Goal: Task Accomplishment & Management: Manage account settings

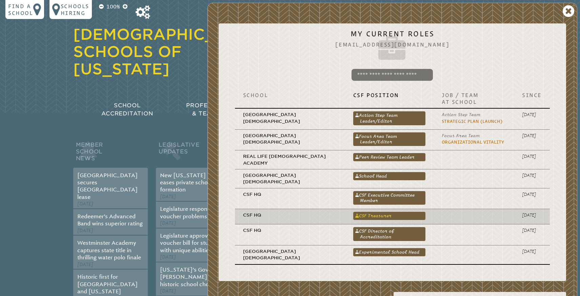
click at [371, 212] on link "CSF Treasurer" at bounding box center [389, 216] width 72 height 8
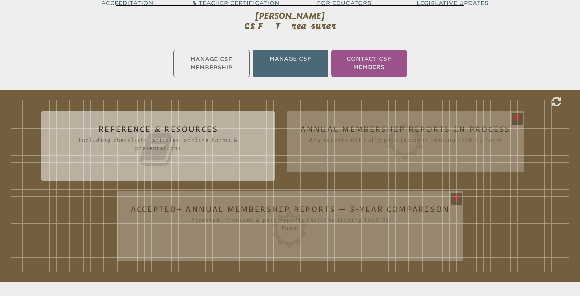
scroll to position [121, 0]
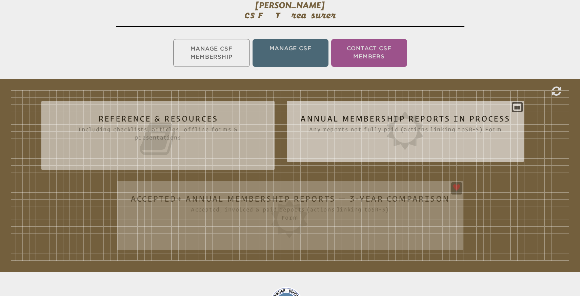
click at [317, 118] on icon at bounding box center [405, 131] width 210 height 38
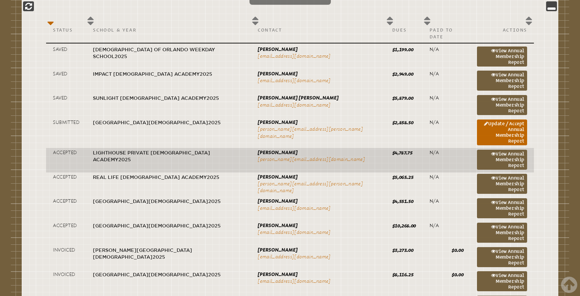
scroll to position [362, 0]
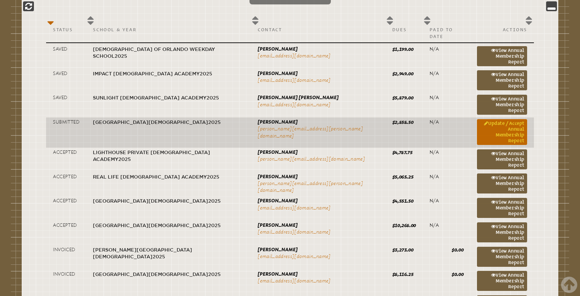
click at [495, 119] on link "Update / Accept Annual Membership Report" at bounding box center [502, 132] width 50 height 26
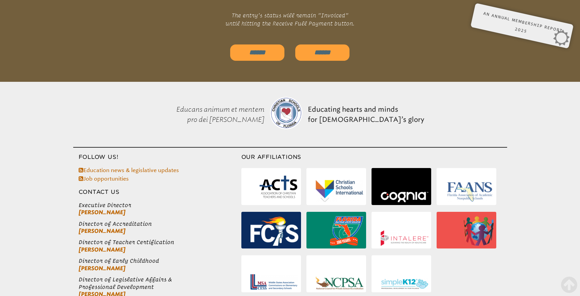
scroll to position [2345, 0]
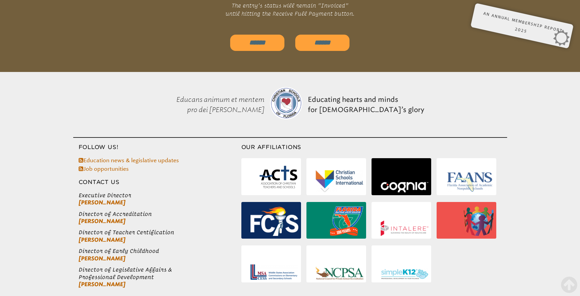
click at [259, 35] on input "******" at bounding box center [257, 43] width 54 height 16
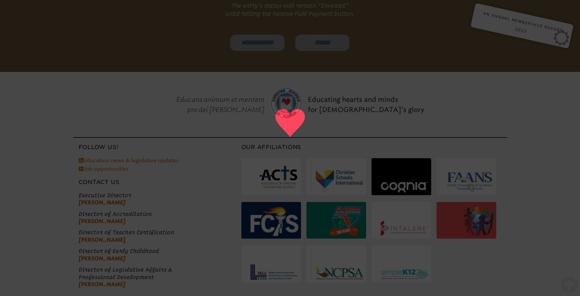
type input "******"
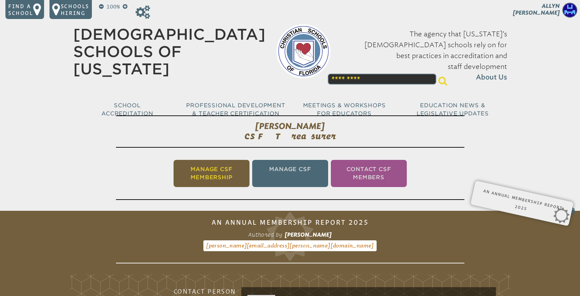
scroll to position [0, 0]
click at [212, 171] on li "Manage CSF Membership" at bounding box center [212, 173] width 76 height 27
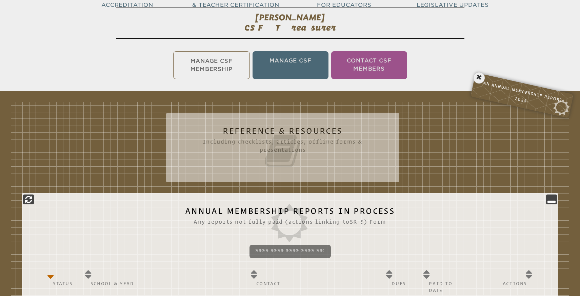
scroll to position [113, 0]
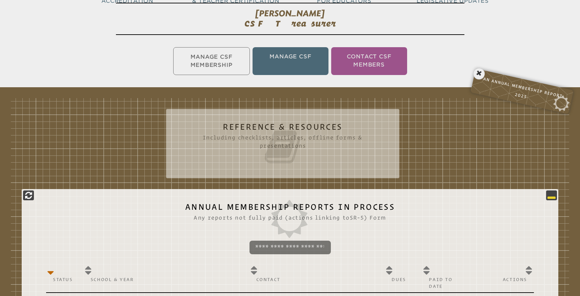
click at [547, 195] on icon at bounding box center [551, 195] width 8 height 8
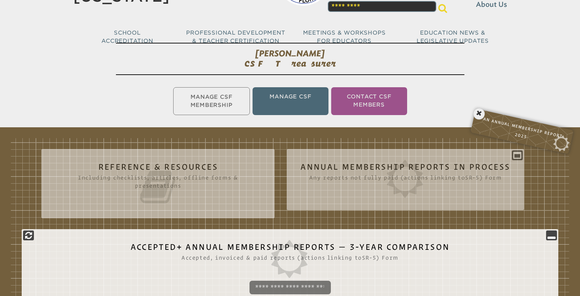
scroll to position [70, 0]
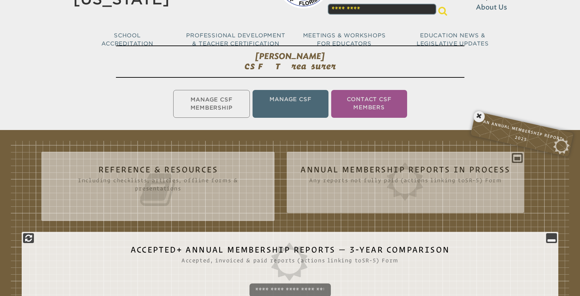
click at [552, 237] on icon at bounding box center [551, 238] width 8 height 8
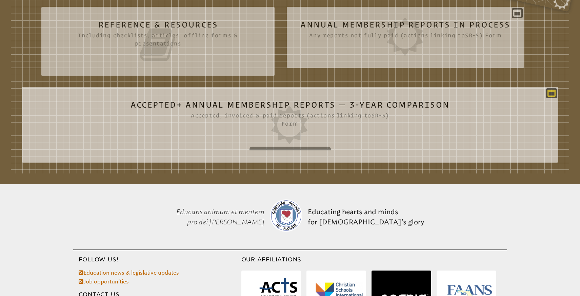
scroll to position [225, 0]
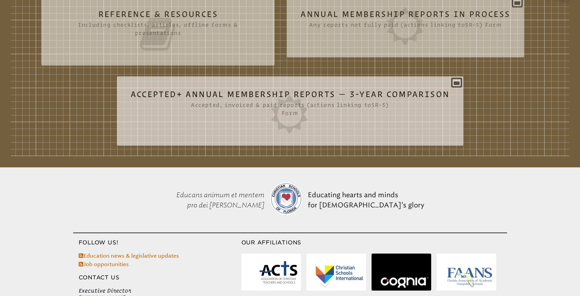
click at [457, 85] on div "Accepted+ Annual Membership Reports — 3-Year Comparison Accepted, invoiced & pa…" at bounding box center [290, 108] width 346 height 53
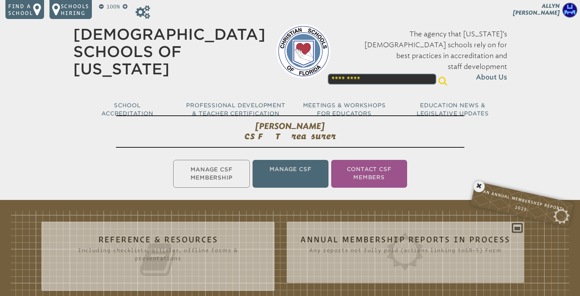
scroll to position [0, 0]
